Goal: Information Seeking & Learning: Compare options

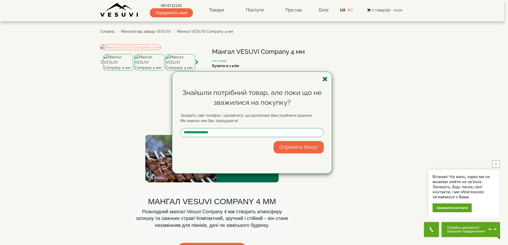
click at [326, 80] on icon "button" at bounding box center [324, 79] width 5 height 7
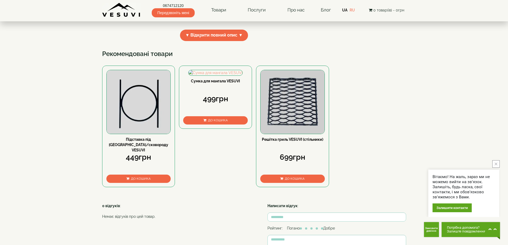
scroll to position [240, 0]
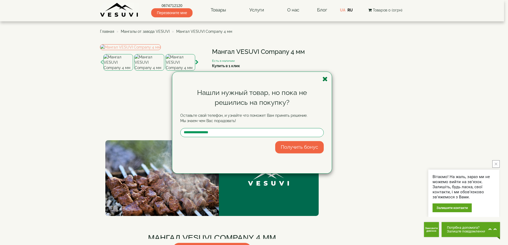
click at [324, 80] on icon "button" at bounding box center [324, 79] width 5 height 7
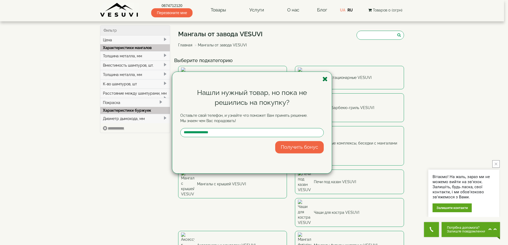
click at [324, 80] on icon "button" at bounding box center [324, 79] width 5 height 7
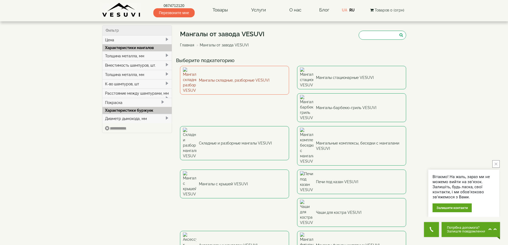
click at [249, 74] on link "Мангалы складные, разборные VESUVI" at bounding box center [234, 80] width 109 height 29
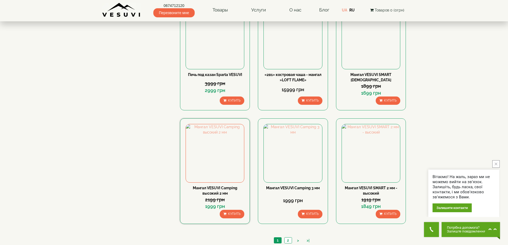
scroll to position [373, 0]
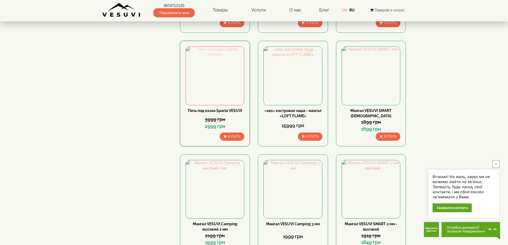
click at [215, 79] on img at bounding box center [215, 76] width 58 height 58
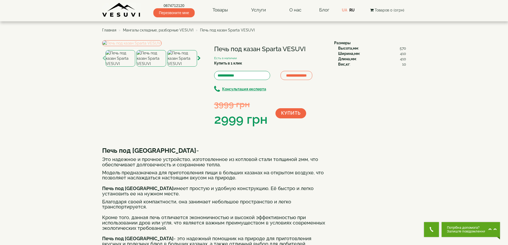
click at [151, 46] on img at bounding box center [131, 43] width 59 height 6
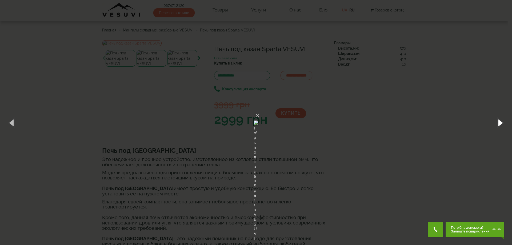
click at [499, 121] on button "button" at bounding box center [500, 122] width 24 height 29
click at [499, 124] on button "button" at bounding box center [500, 122] width 24 height 29
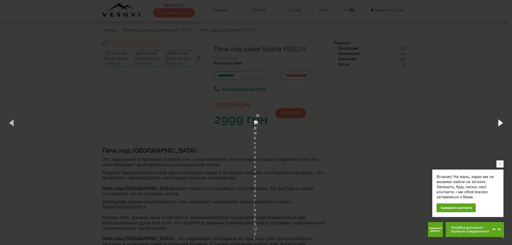
click at [499, 125] on button "button" at bounding box center [500, 122] width 24 height 29
click at [498, 124] on button "button" at bounding box center [500, 122] width 24 height 29
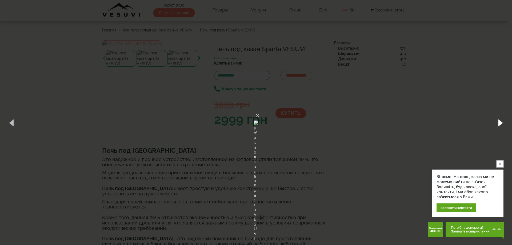
click at [498, 124] on button "button" at bounding box center [500, 122] width 24 height 29
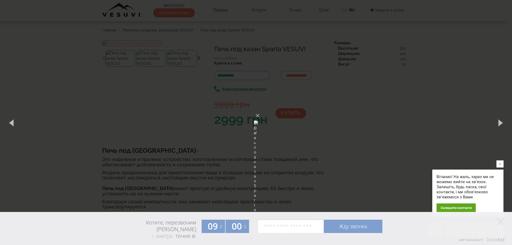
click at [53, 33] on div "× Печь под казан Sparta VESUVI 4 of 9 Loading..." at bounding box center [256, 122] width 512 height 245
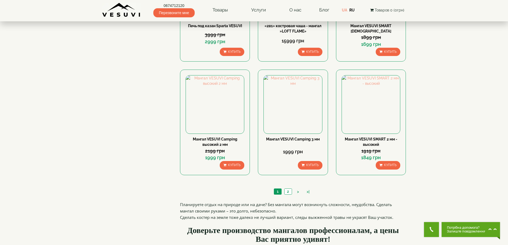
scroll to position [480, 0]
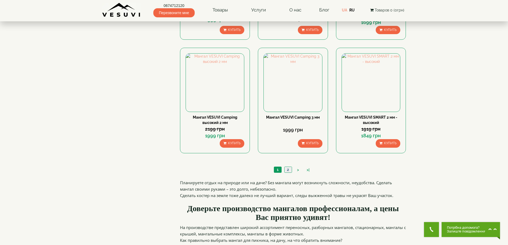
click at [288, 170] on link "2" at bounding box center [287, 170] width 7 height 6
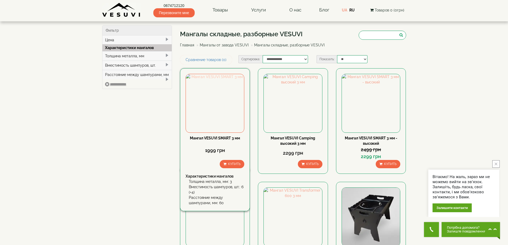
click at [222, 104] on img at bounding box center [215, 103] width 58 height 58
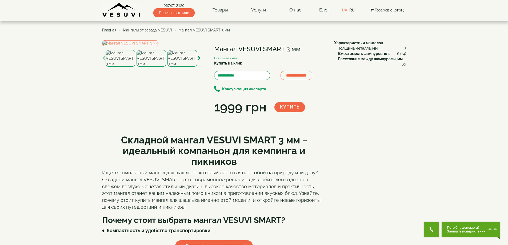
click at [127, 67] on img at bounding box center [121, 58] width 30 height 17
click at [158, 46] on img at bounding box center [130, 43] width 56 height 6
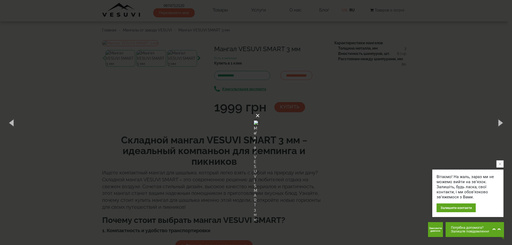
click at [260, 110] on button "×" at bounding box center [257, 116] width 4 height 12
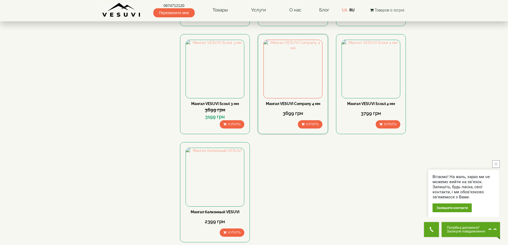
scroll to position [267, 0]
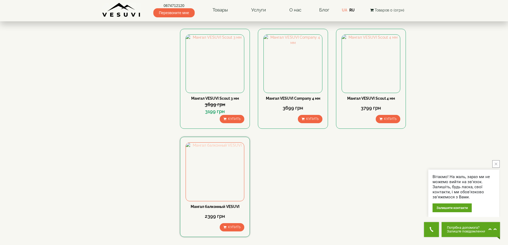
click at [229, 170] on img at bounding box center [215, 172] width 58 height 58
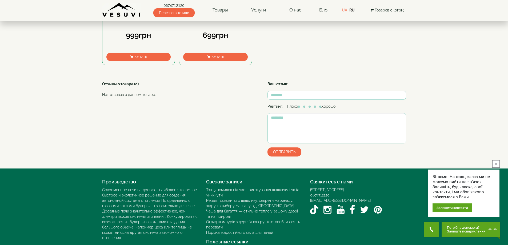
scroll to position [347, 0]
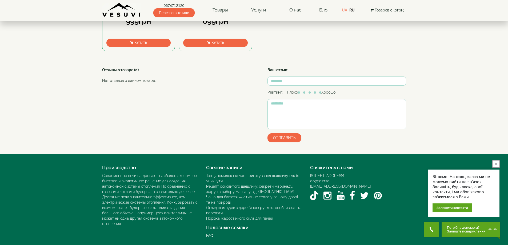
click at [496, 165] on icon "close button" at bounding box center [496, 164] width 3 height 3
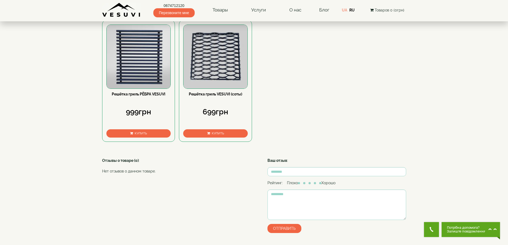
scroll to position [240, 0]
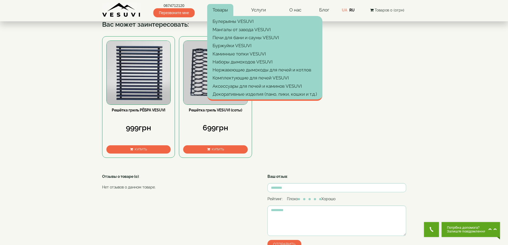
click at [220, 10] on link "Товары" at bounding box center [220, 10] width 26 height 12
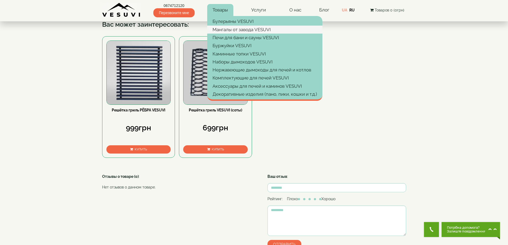
click at [241, 30] on link "Мангалы от завода VESUVI" at bounding box center [264, 30] width 115 height 8
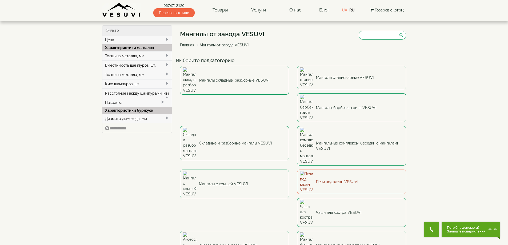
click at [297, 170] on link "Печи под казан VESUVI" at bounding box center [351, 182] width 109 height 25
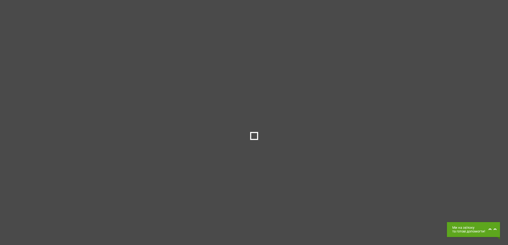
type input "***"
type input "*****"
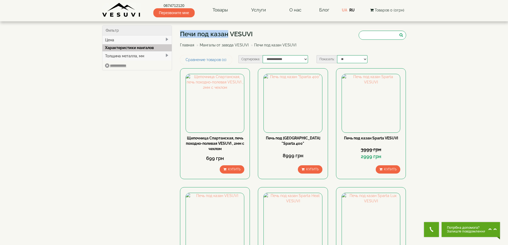
drag, startPoint x: 180, startPoint y: 34, endPoint x: 227, endPoint y: 36, distance: 47.3
click at [345, 9] on link "UA" at bounding box center [344, 10] width 5 height 4
drag, startPoint x: 183, startPoint y: 33, endPoint x: 248, endPoint y: 33, distance: 65.1
